Goal: Navigation & Orientation: Find specific page/section

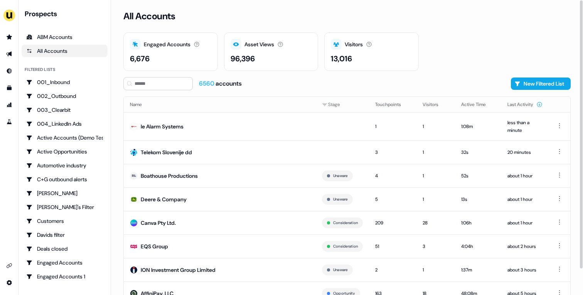
scroll to position [29, 0]
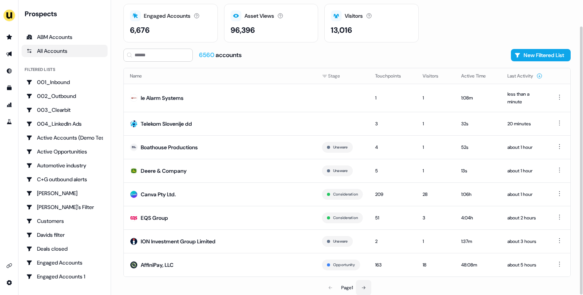
click at [366, 286] on icon at bounding box center [364, 288] width 5 height 5
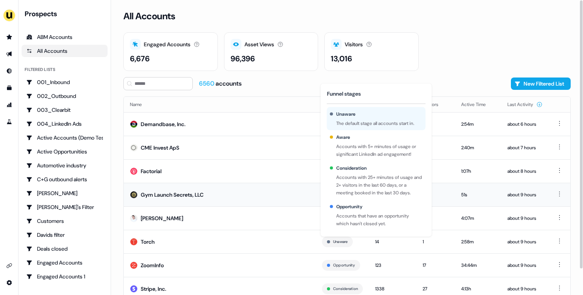
scroll to position [24, 0]
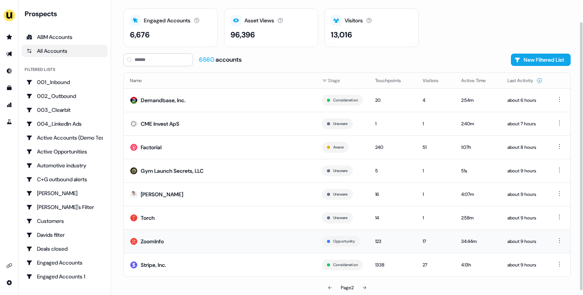
click at [272, 245] on td "ZoomInfo" at bounding box center [220, 242] width 192 height 24
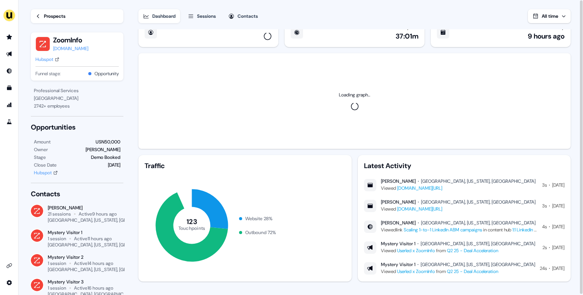
scroll to position [22, 0]
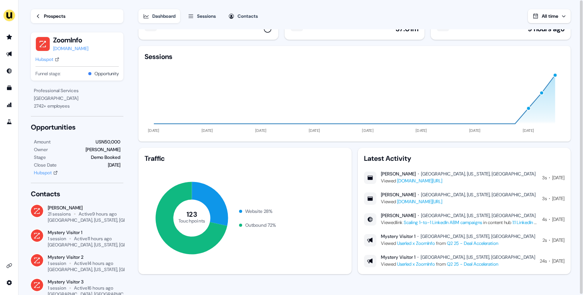
click at [43, 20] on link "Prospects" at bounding box center [77, 16] width 93 height 14
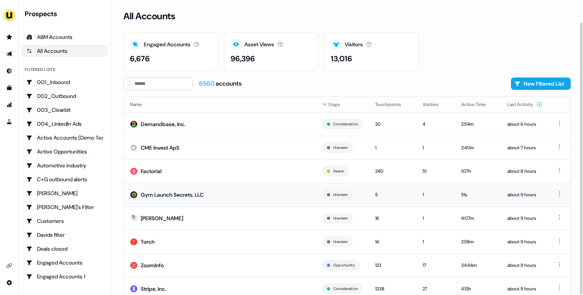
scroll to position [24, 0]
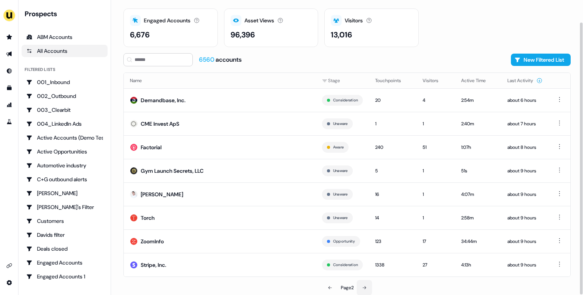
click at [368, 281] on button at bounding box center [364, 287] width 15 height 15
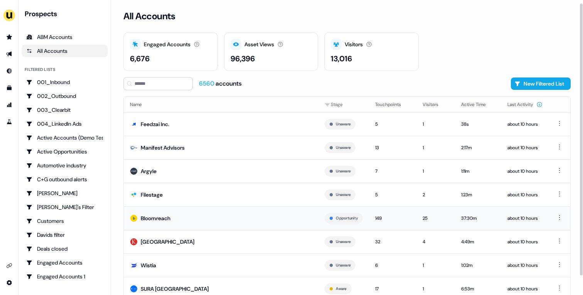
scroll to position [24, 0]
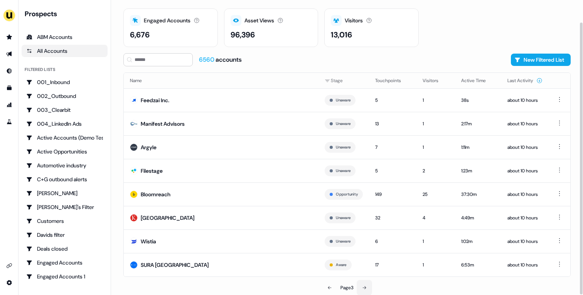
click at [367, 282] on button at bounding box center [364, 287] width 15 height 15
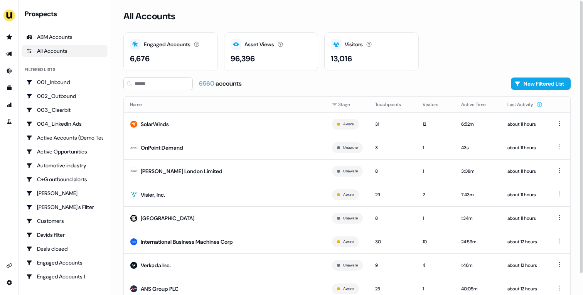
scroll to position [24, 0]
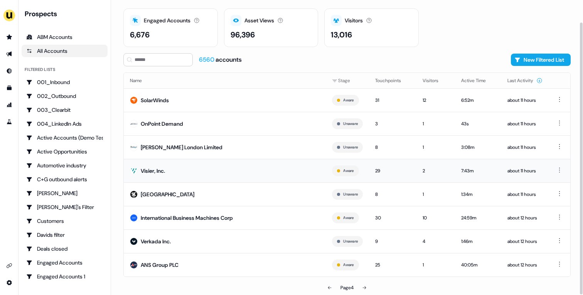
click at [231, 177] on td "Visier, Inc." at bounding box center [225, 171] width 202 height 24
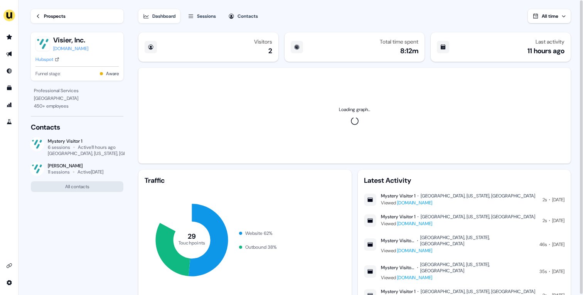
scroll to position [22, 0]
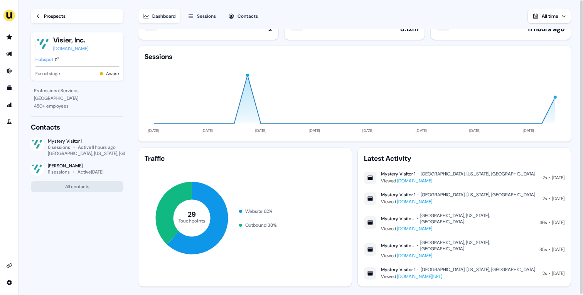
click at [61, 14] on div "Prospects" at bounding box center [55, 16] width 22 height 8
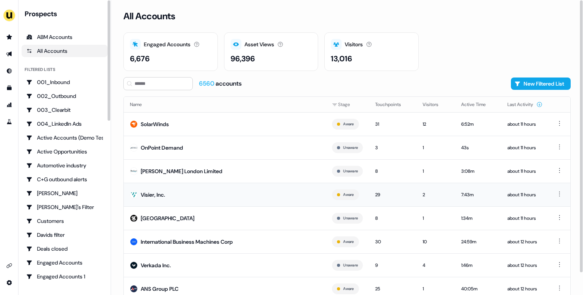
scroll to position [24, 0]
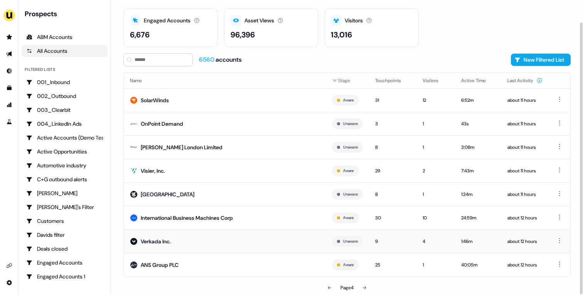
click at [235, 237] on td "Verkada Inc." at bounding box center [225, 242] width 202 height 24
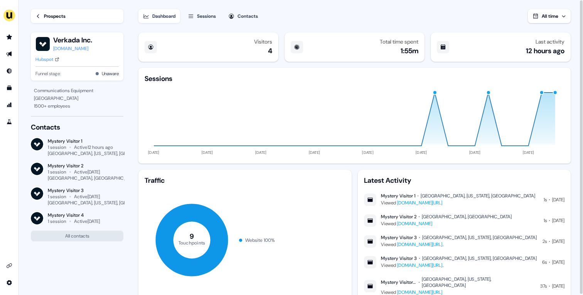
click at [56, 15] on div "Prospects" at bounding box center [55, 16] width 22 height 8
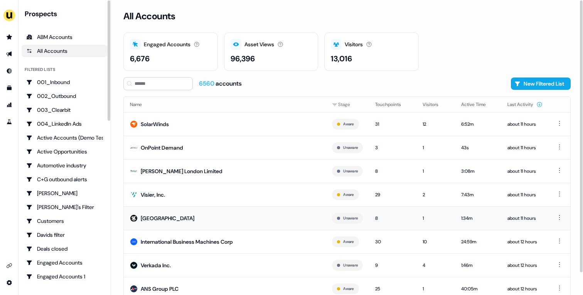
scroll to position [24, 0]
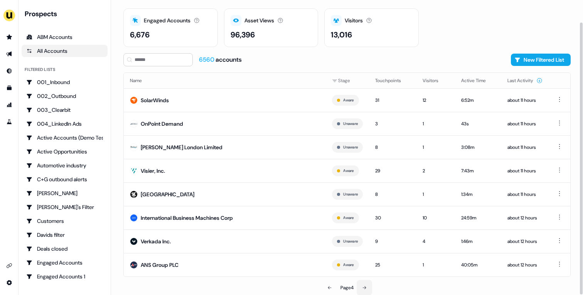
click at [363, 284] on button at bounding box center [364, 287] width 15 height 15
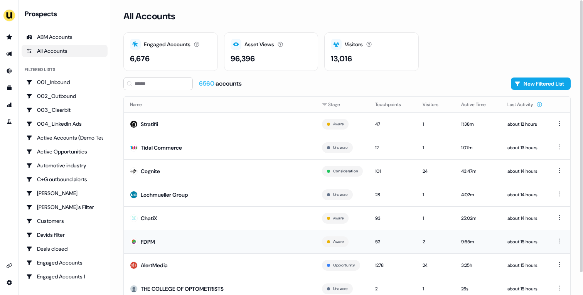
scroll to position [24, 0]
